Goal: Information Seeking & Learning: Learn about a topic

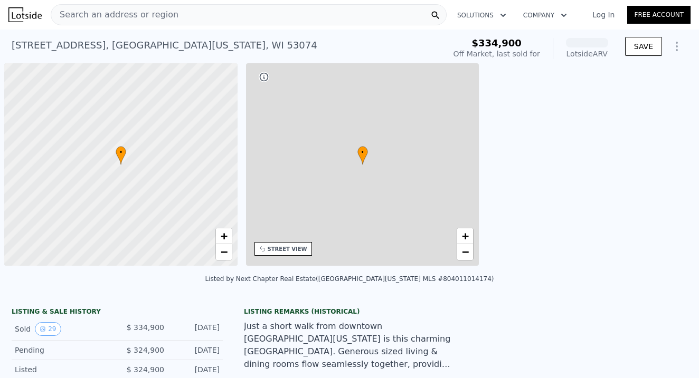
scroll to position [0, 4]
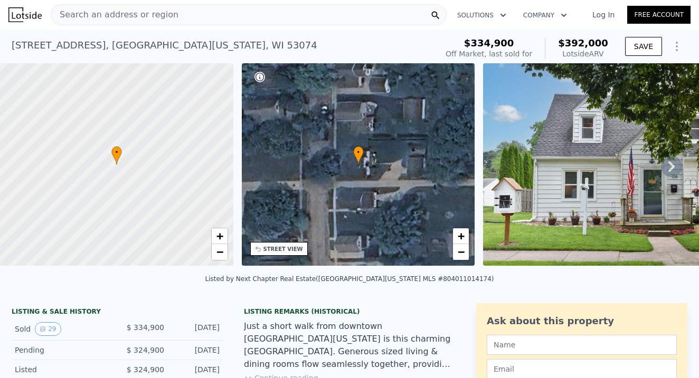
click at [670, 166] on icon at bounding box center [671, 166] width 21 height 21
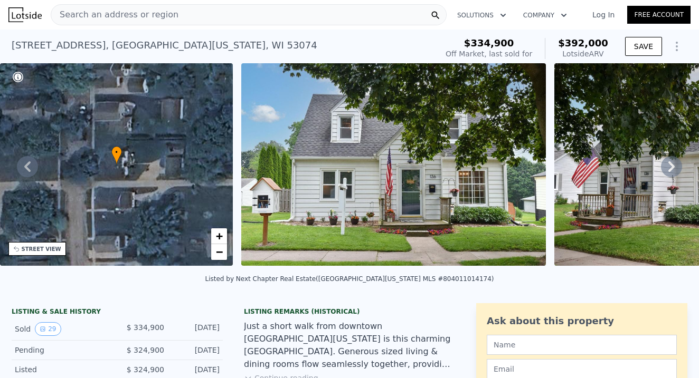
click at [670, 166] on icon at bounding box center [671, 166] width 21 height 21
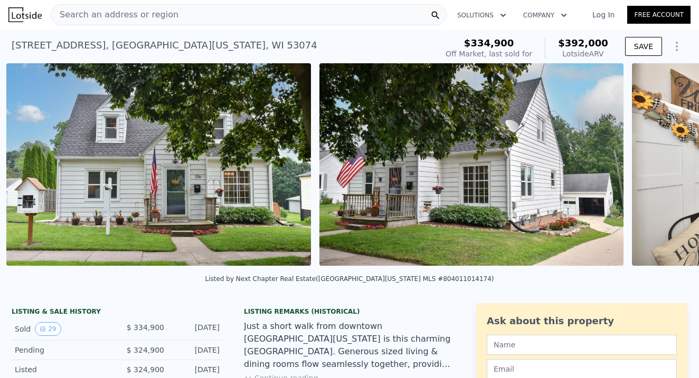
scroll to position [0, 483]
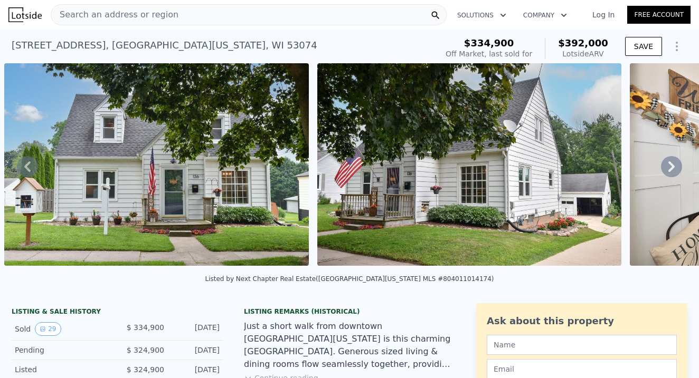
click at [670, 166] on icon at bounding box center [671, 166] width 21 height 21
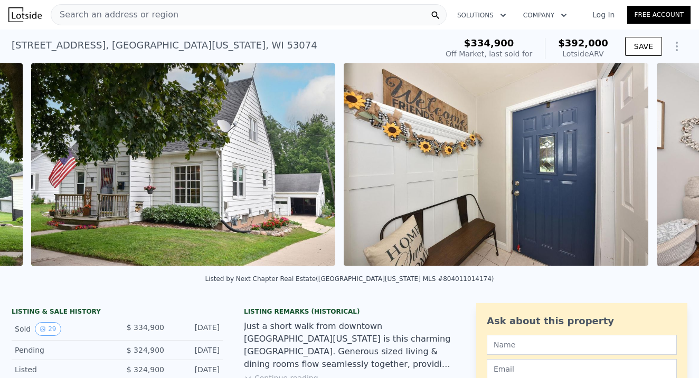
scroll to position [0, 796]
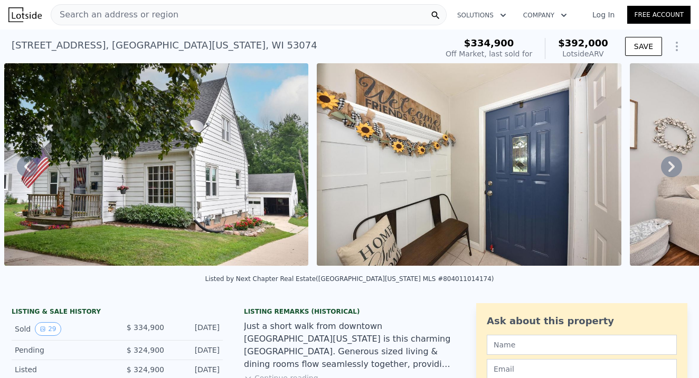
click at [489, 174] on img at bounding box center [469, 164] width 304 height 203
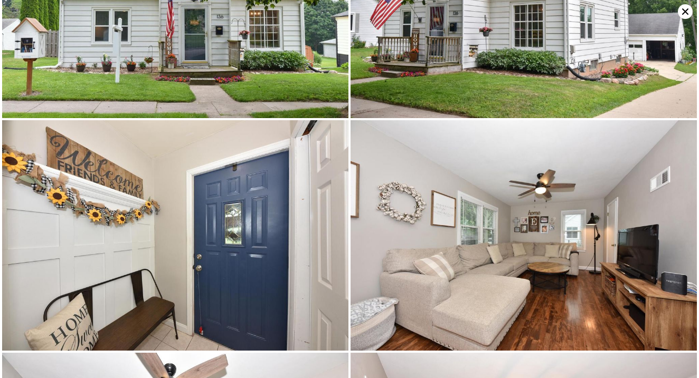
scroll to position [0, 0]
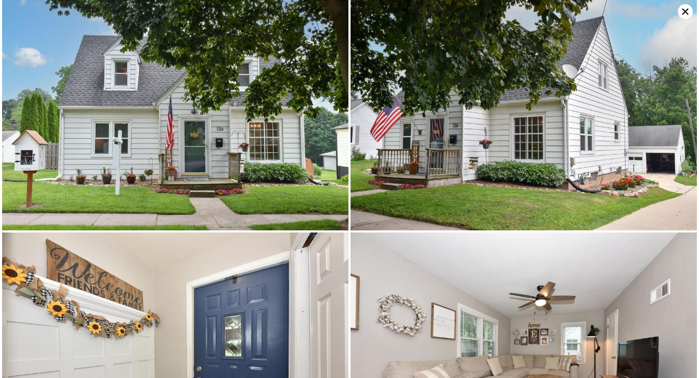
click at [238, 314] on img at bounding box center [175, 348] width 346 height 231
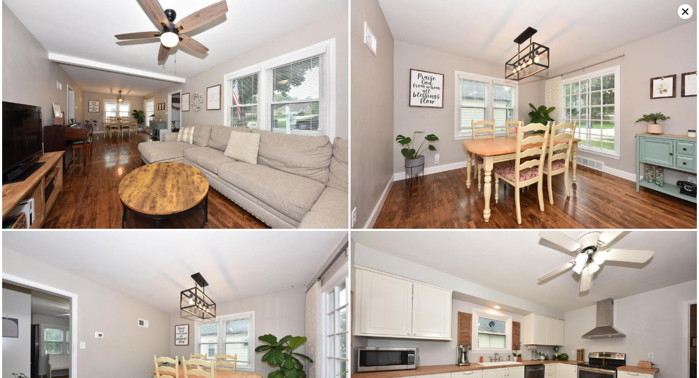
scroll to position [465, 0]
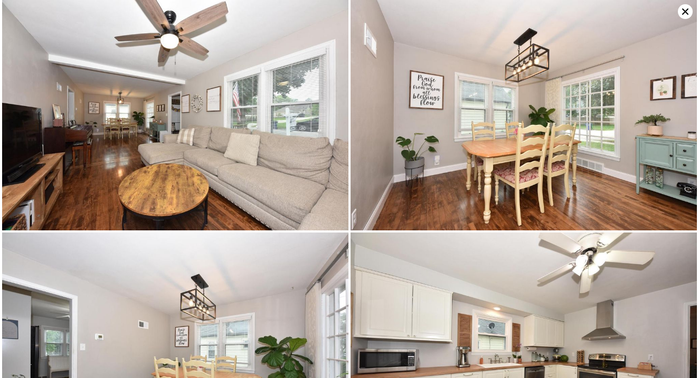
click at [686, 12] on icon at bounding box center [684, 11] width 15 height 15
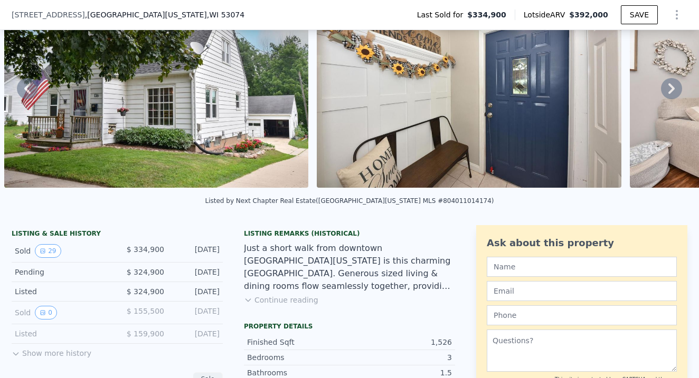
scroll to position [164, 0]
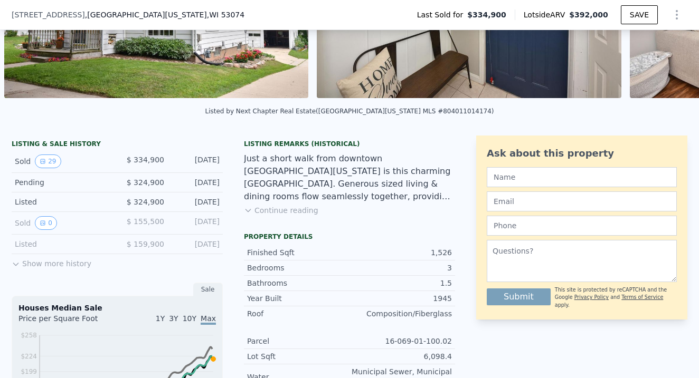
click at [273, 211] on button "Continue reading" at bounding box center [281, 210] width 74 height 11
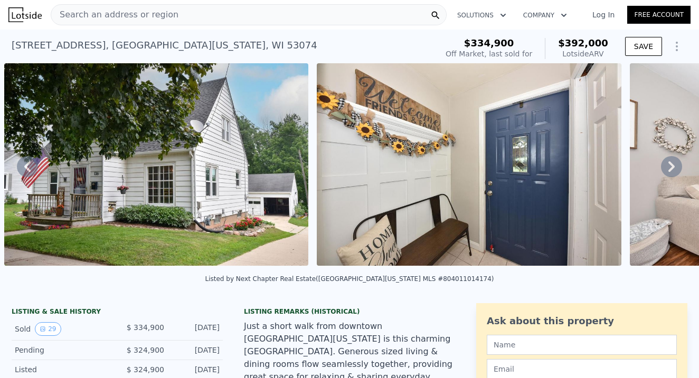
scroll to position [0, 0]
click at [675, 167] on icon at bounding box center [671, 166] width 21 height 21
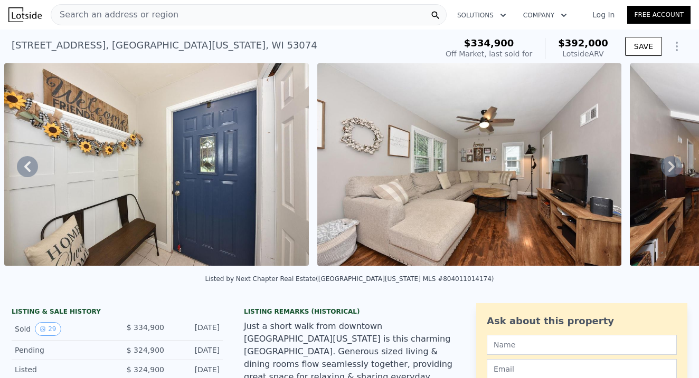
click at [666, 164] on icon at bounding box center [671, 166] width 21 height 21
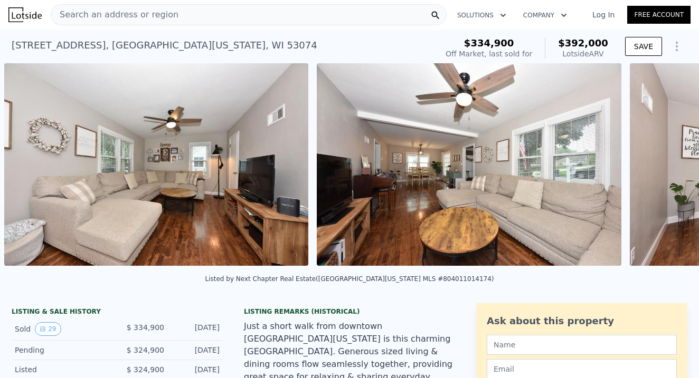
click at [666, 164] on div "• + − • + − STREET VIEW Loading... SATELLITE VIEW" at bounding box center [349, 166] width 699 height 206
click at [666, 164] on icon at bounding box center [671, 166] width 21 height 21
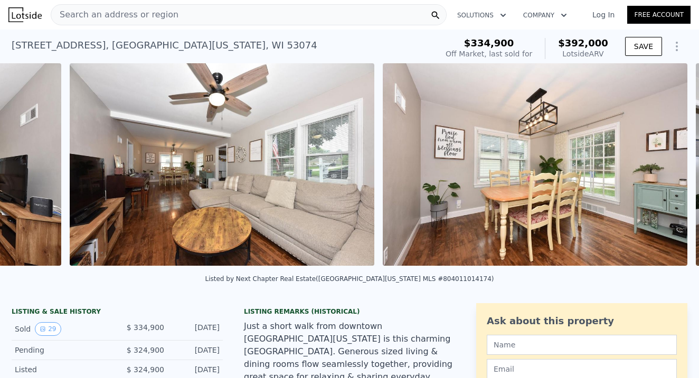
click at [666, 164] on div "• + − • + − STREET VIEW Loading... SATELLITE VIEW" at bounding box center [349, 166] width 699 height 206
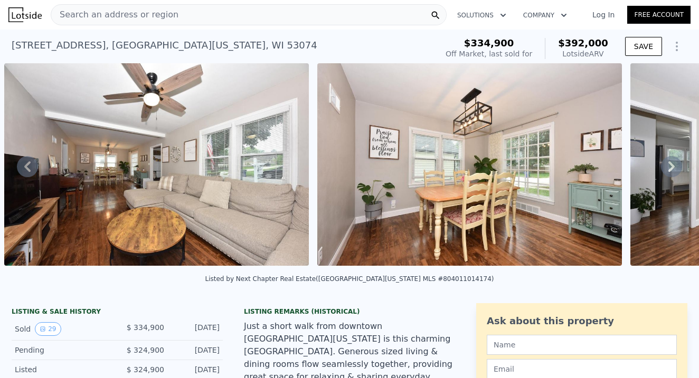
click at [666, 164] on icon at bounding box center [671, 166] width 21 height 21
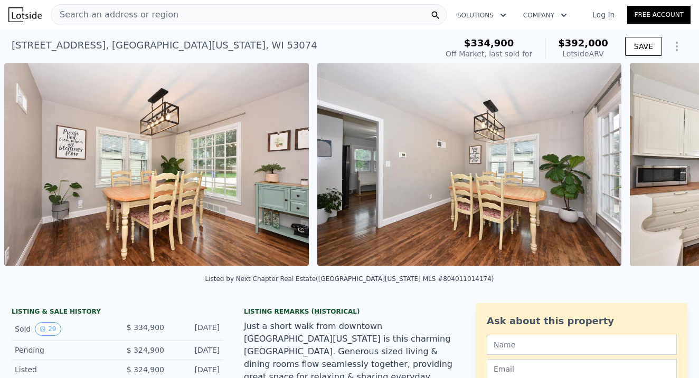
scroll to position [0, 2359]
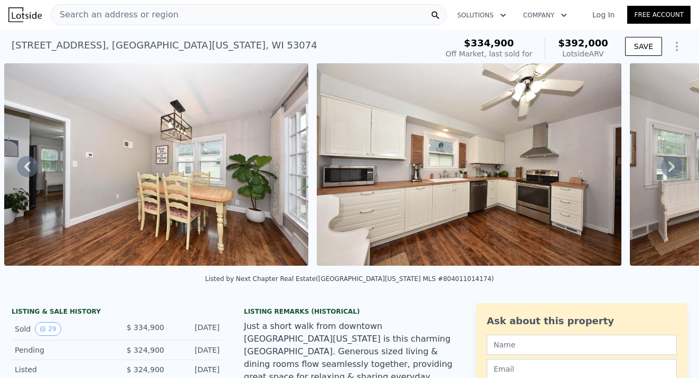
click at [666, 164] on icon at bounding box center [671, 166] width 21 height 21
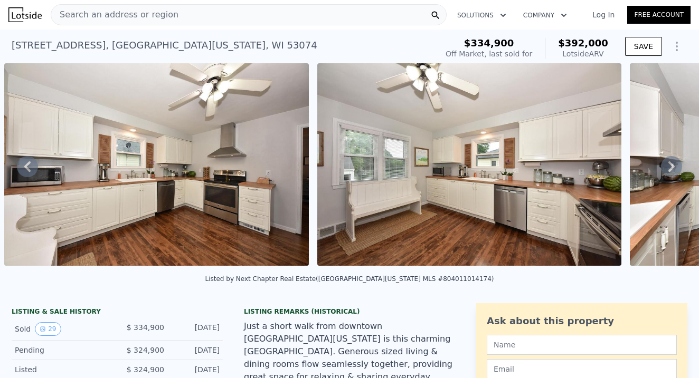
click at [666, 164] on icon at bounding box center [671, 166] width 21 height 21
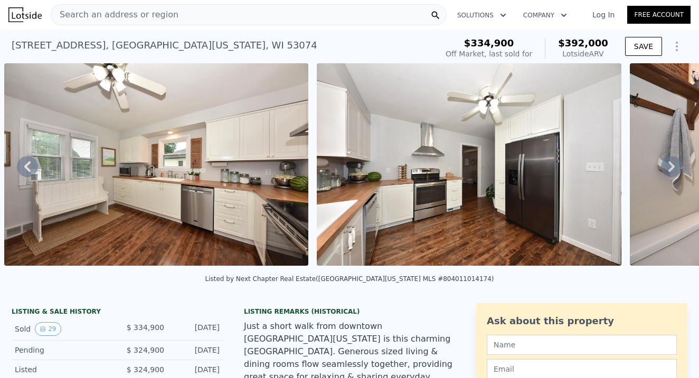
drag, startPoint x: 669, startPoint y: 166, endPoint x: 674, endPoint y: 168, distance: 5.7
click at [674, 168] on icon at bounding box center [671, 166] width 21 height 21
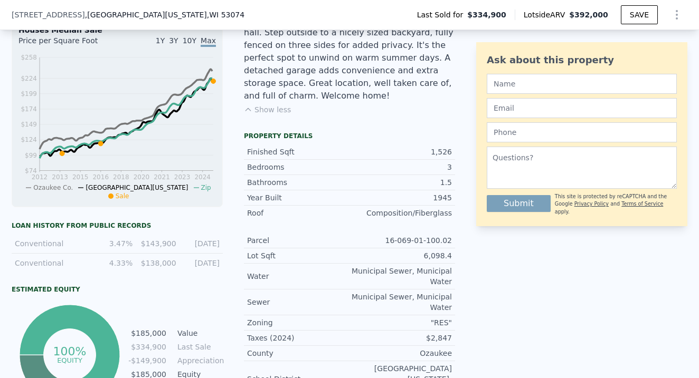
scroll to position [443, 0]
